Goal: Task Accomplishment & Management: Use online tool/utility

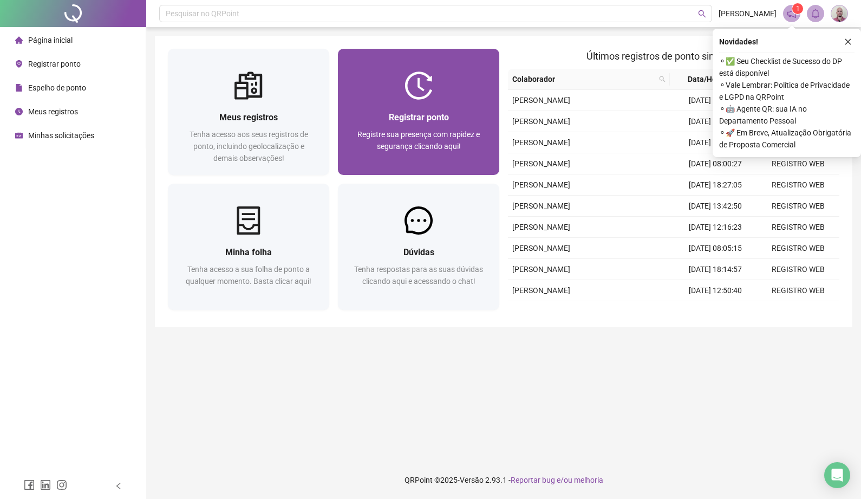
click at [412, 93] on img at bounding box center [419, 85] width 28 height 28
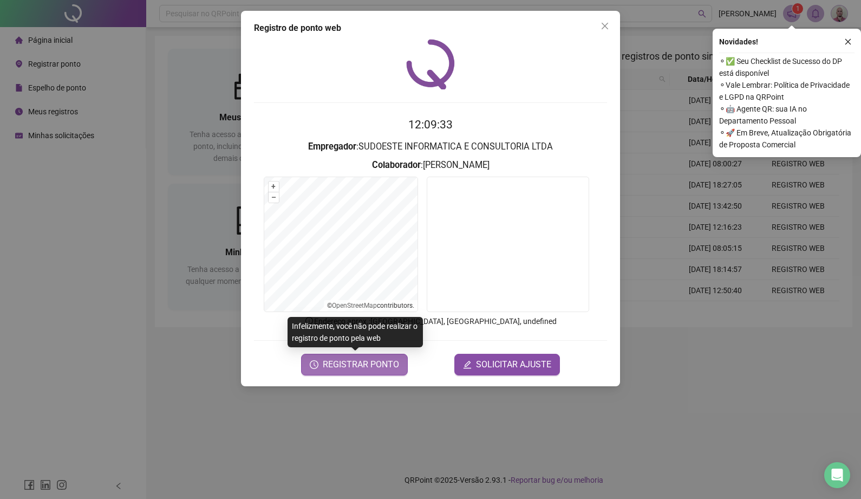
click at [385, 366] on span "REGISTRAR PONTO" at bounding box center [361, 364] width 76 height 13
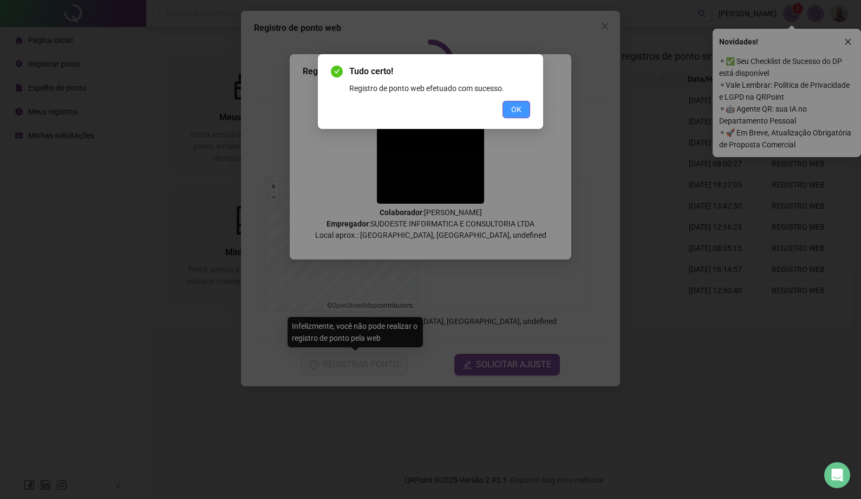
click at [528, 106] on button "OK" at bounding box center [517, 109] width 28 height 17
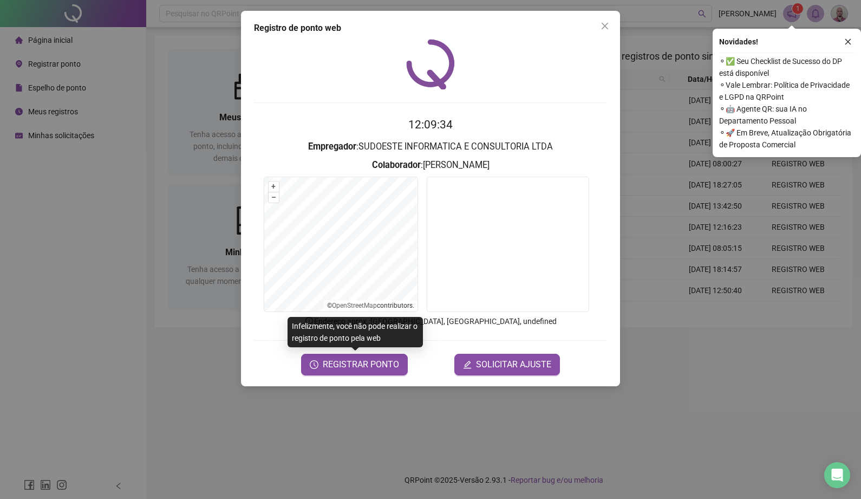
click at [84, 172] on div "Registro de ponto web 12:09:34 Empregador : SUDOESTE INFORMATICA E CONSULTORIA …" at bounding box center [430, 249] width 861 height 499
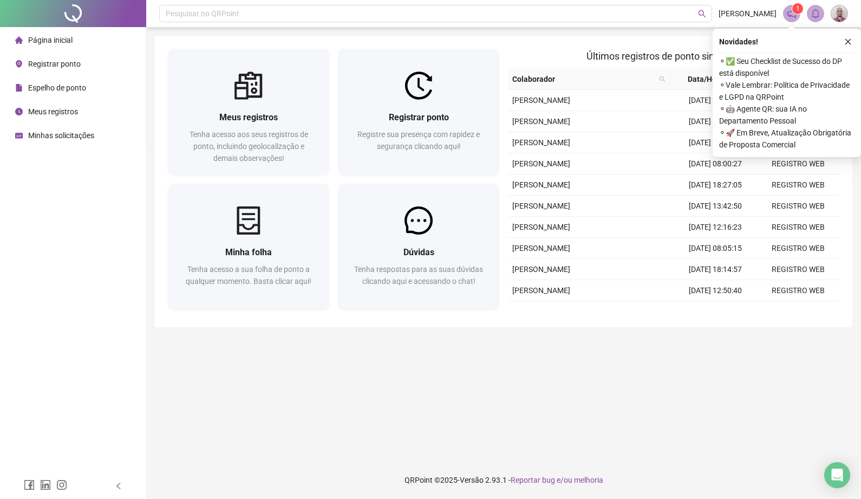
click at [72, 133] on span "Minhas solicitações" at bounding box center [61, 135] width 66 height 9
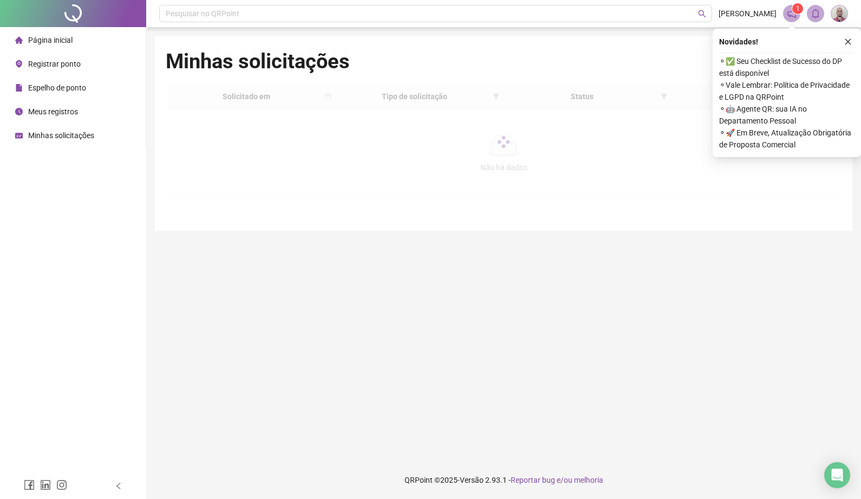
click at [63, 37] on span "Página inicial" at bounding box center [50, 40] width 44 height 9
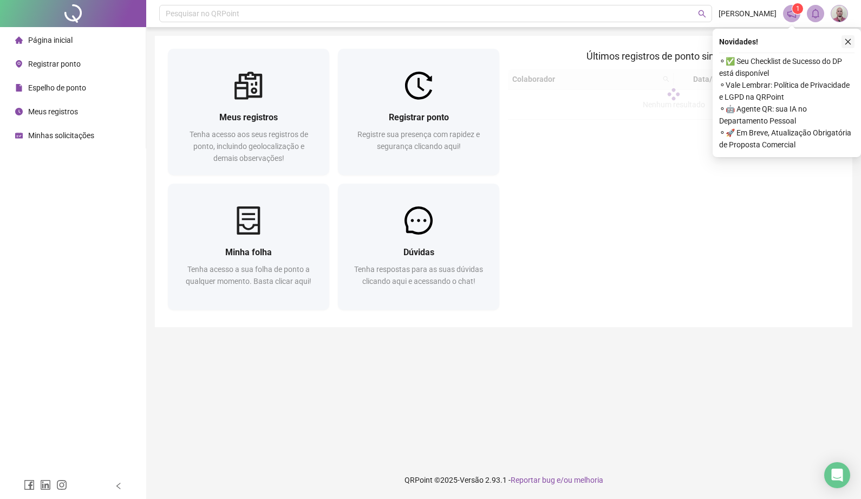
click at [851, 41] on icon "close" at bounding box center [848, 42] width 8 height 8
